Goal: Task Accomplishment & Management: Manage account settings

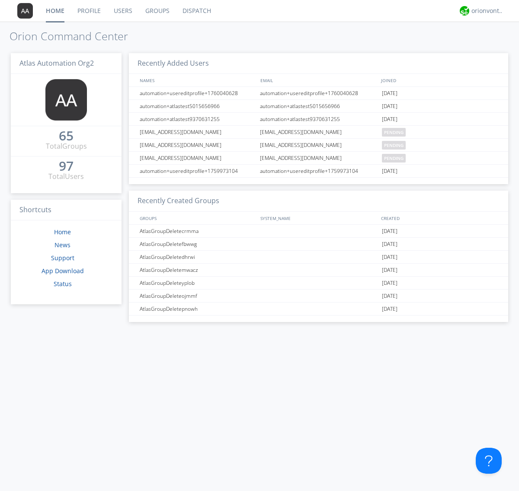
click at [156, 11] on link "Groups" at bounding box center [157, 11] width 37 height 22
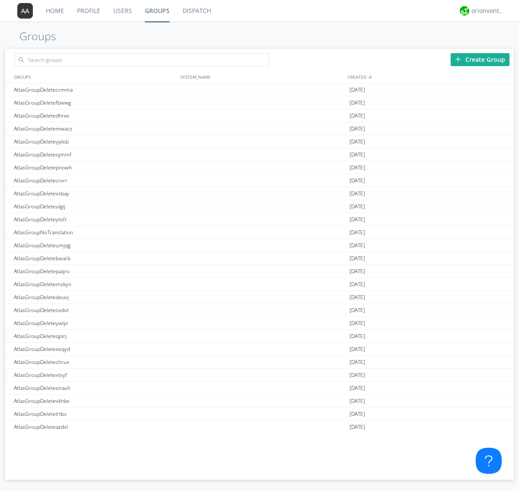
click at [480, 59] on div "Create Group" at bounding box center [479, 59] width 59 height 13
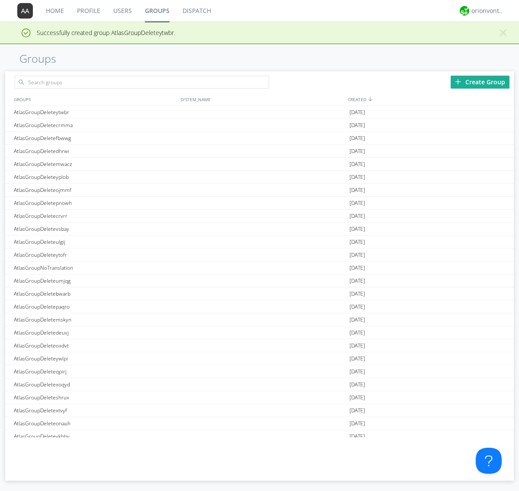
click at [156, 11] on link "Groups" at bounding box center [157, 11] width 38 height 22
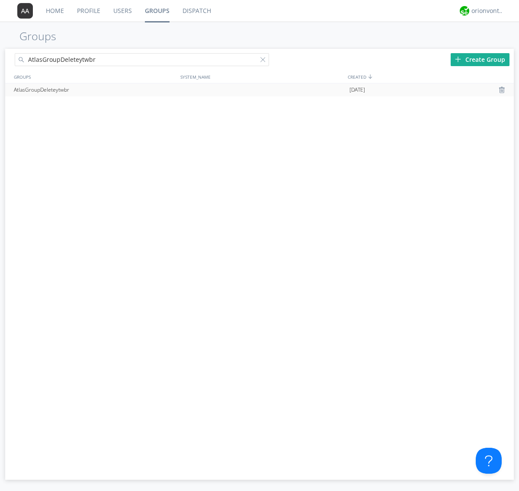
type input "AtlasGroupDeleteytwbr"
click at [265, 61] on div at bounding box center [264, 61] width 9 height 9
type input "AtlasGroupDeleteytwbr"
click at [502, 90] on div at bounding box center [502, 89] width 9 height 7
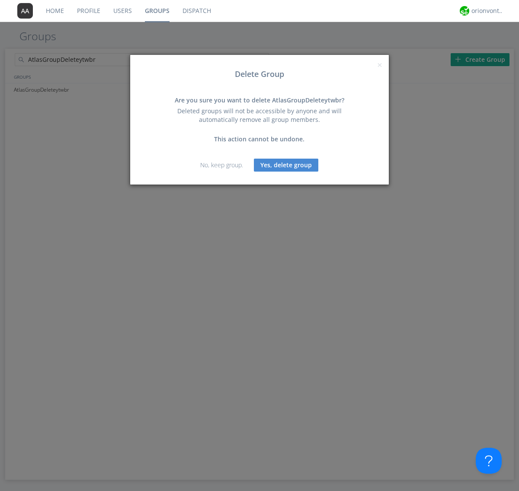
click at [286, 165] on button "Yes, delete group" at bounding box center [286, 165] width 64 height 13
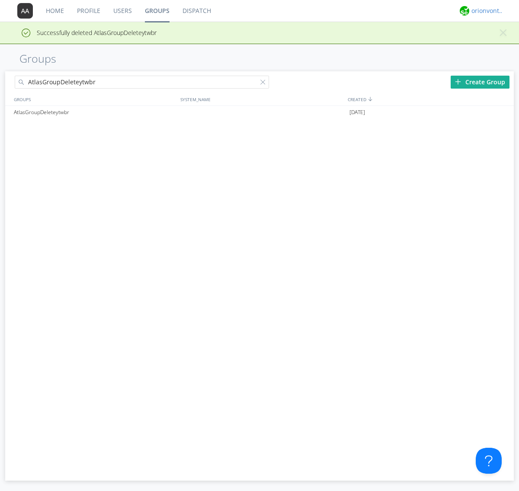
click at [485, 11] on div "orionvontas+atlas+automation+org2" at bounding box center [487, 10] width 32 height 9
